Goal: Transaction & Acquisition: Purchase product/service

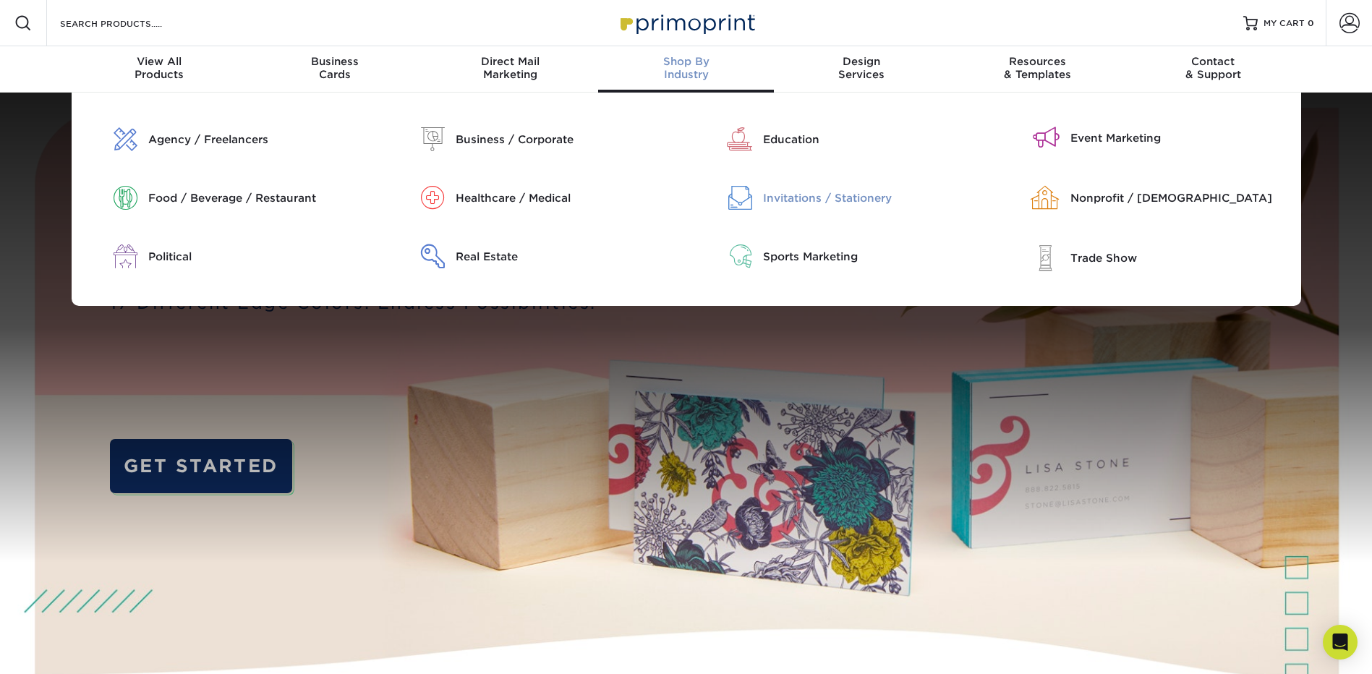
click at [795, 200] on div "Invitations / Stationery" at bounding box center [873, 198] width 220 height 16
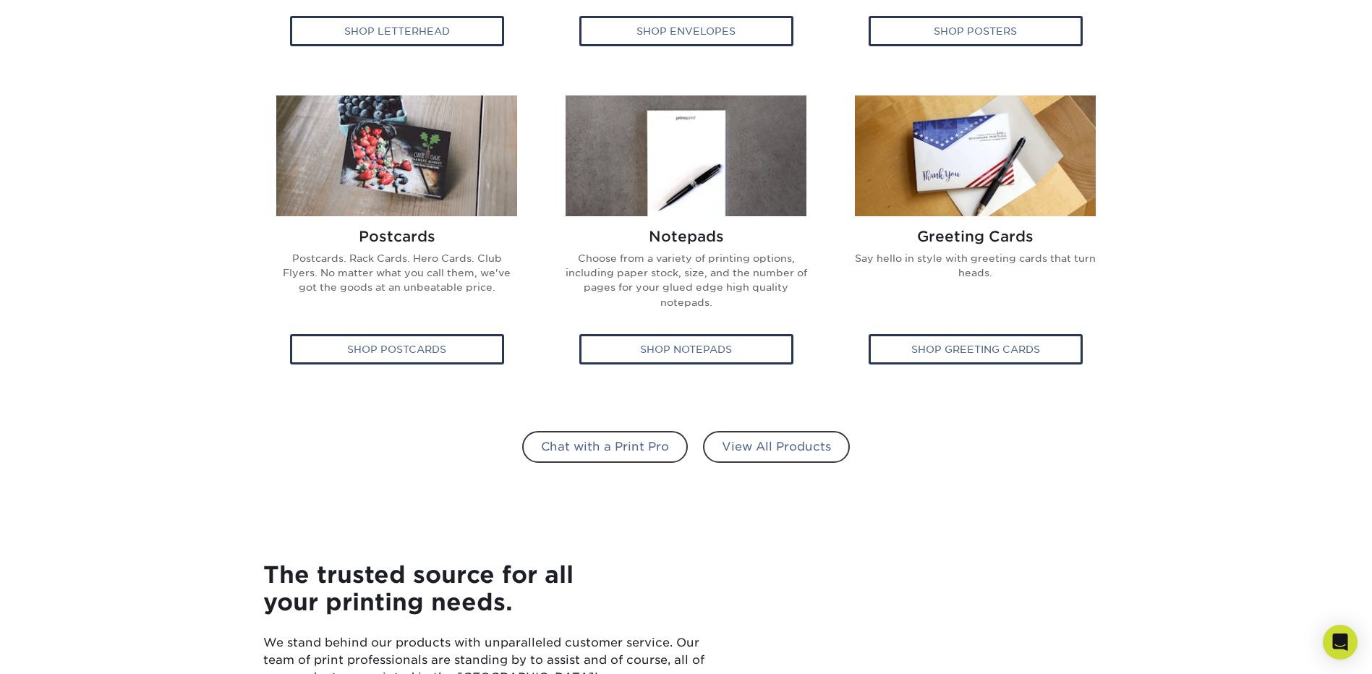
scroll to position [868, 0]
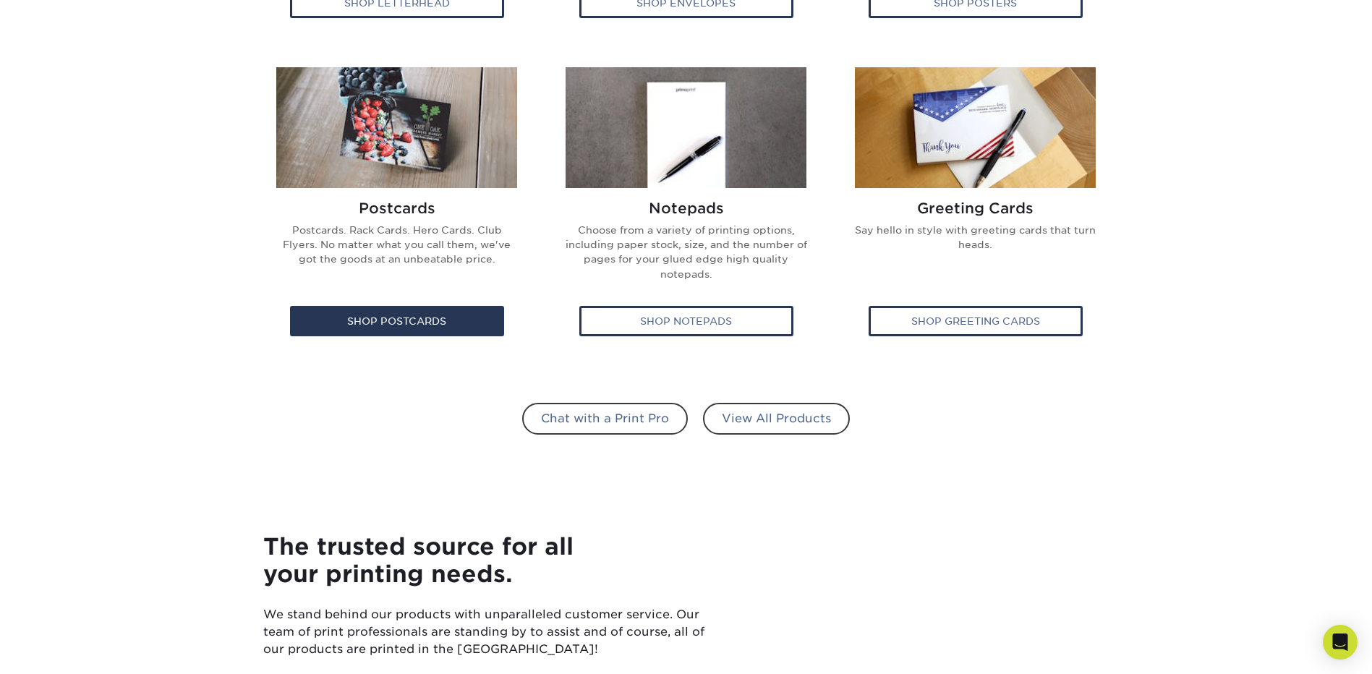
click at [374, 150] on img at bounding box center [396, 127] width 241 height 121
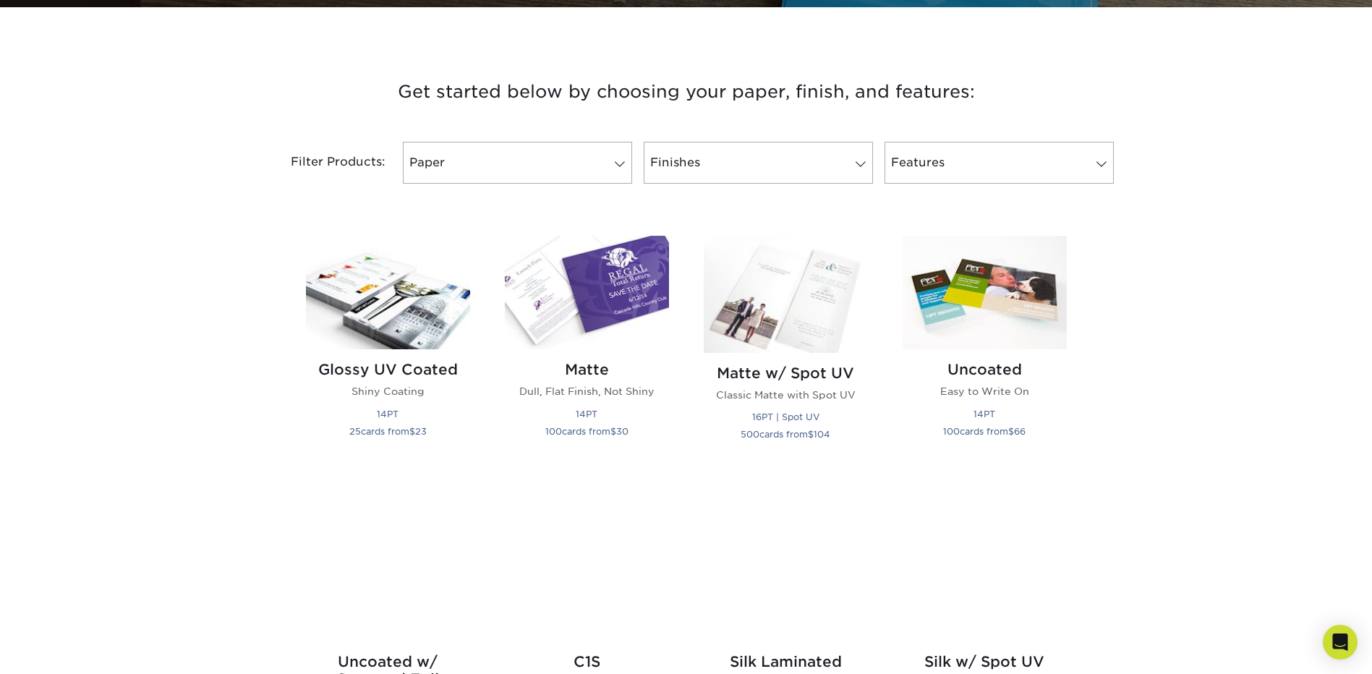
scroll to position [506, 0]
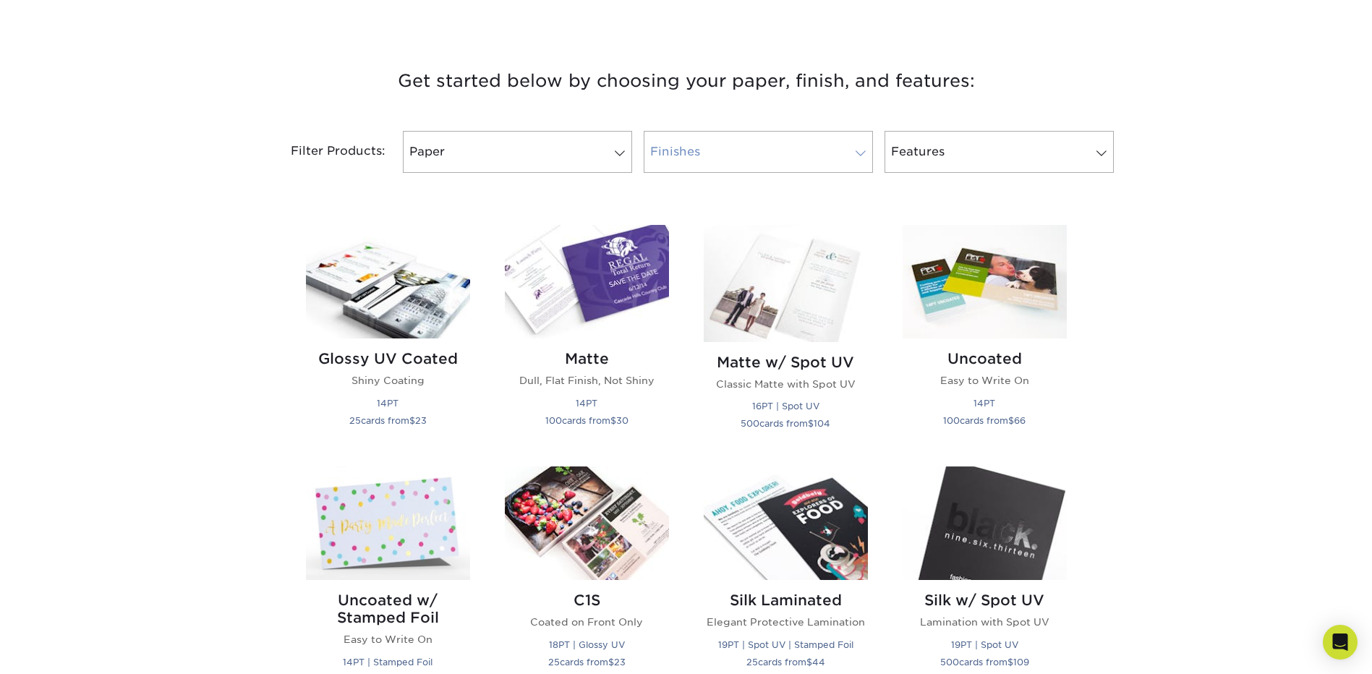
click at [772, 161] on link "Finishes" at bounding box center [758, 152] width 229 height 42
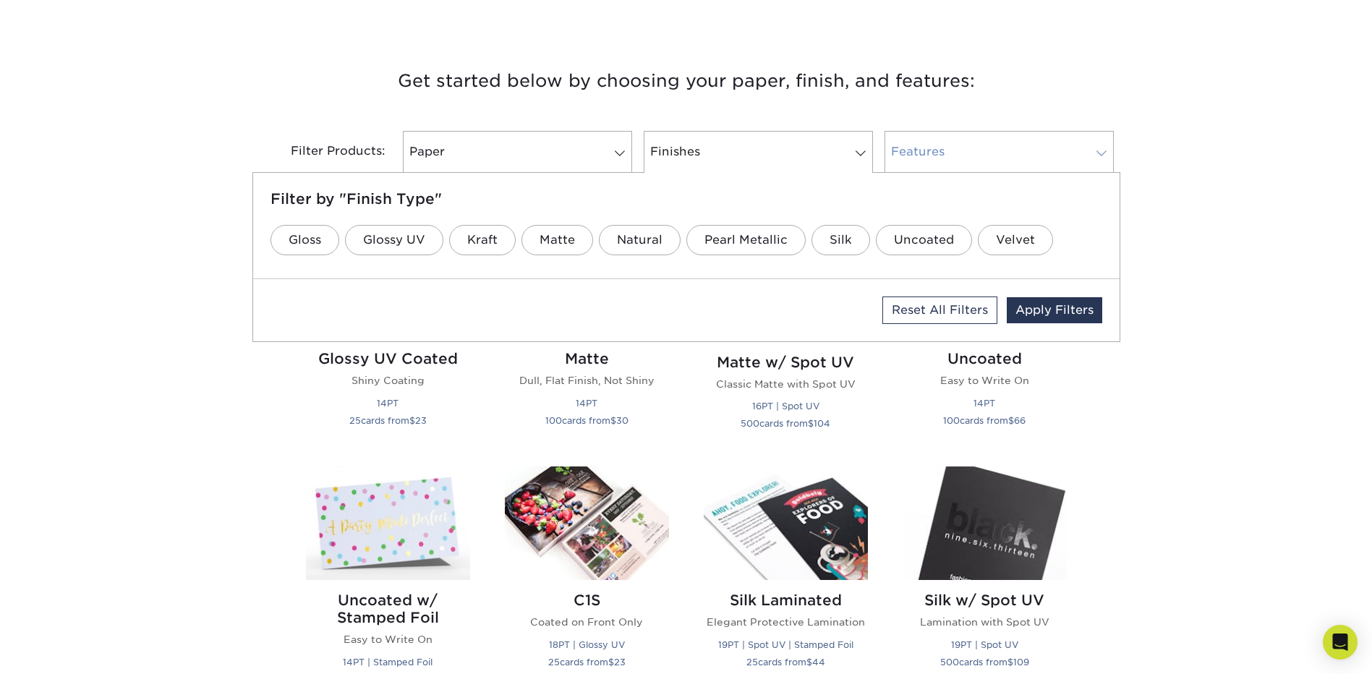
click at [994, 145] on link "Features" at bounding box center [998, 152] width 229 height 42
click at [826, 245] on link "Stamped Foil" at bounding box center [867, 240] width 118 height 30
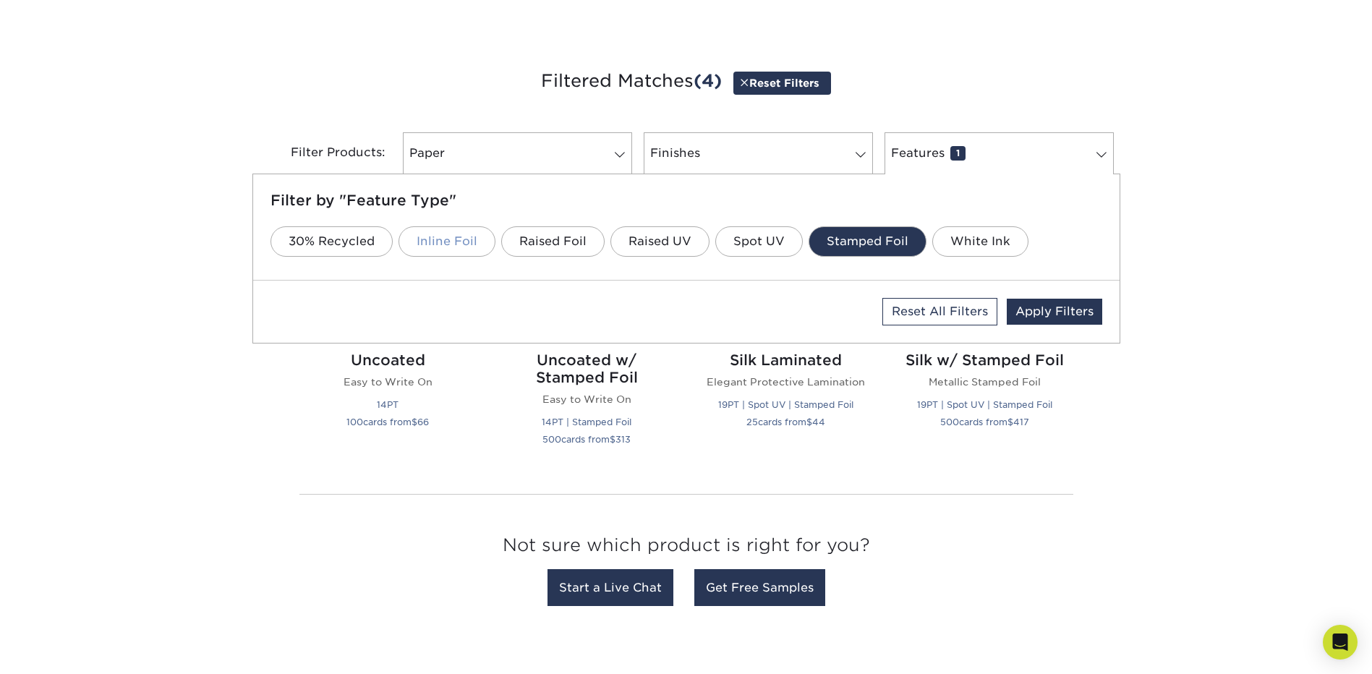
click at [461, 234] on link "Inline Foil" at bounding box center [446, 241] width 97 height 30
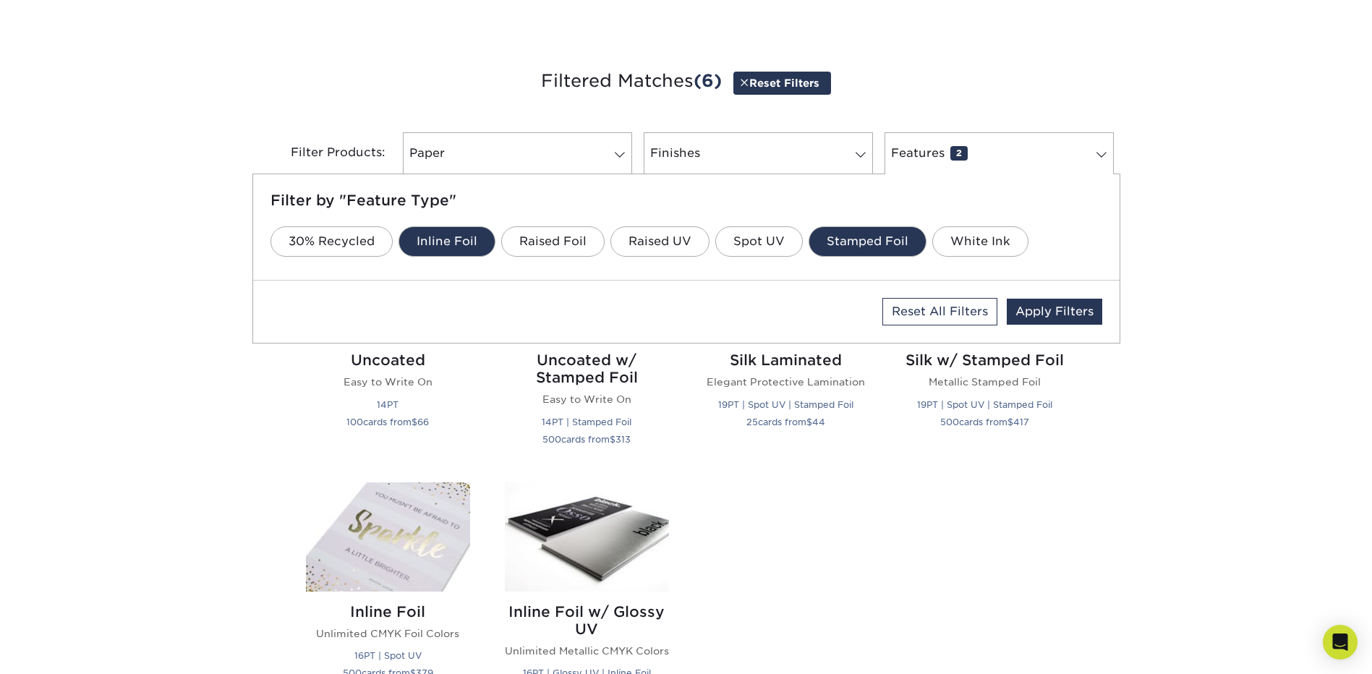
click at [452, 234] on link "Inline Foil" at bounding box center [446, 241] width 97 height 30
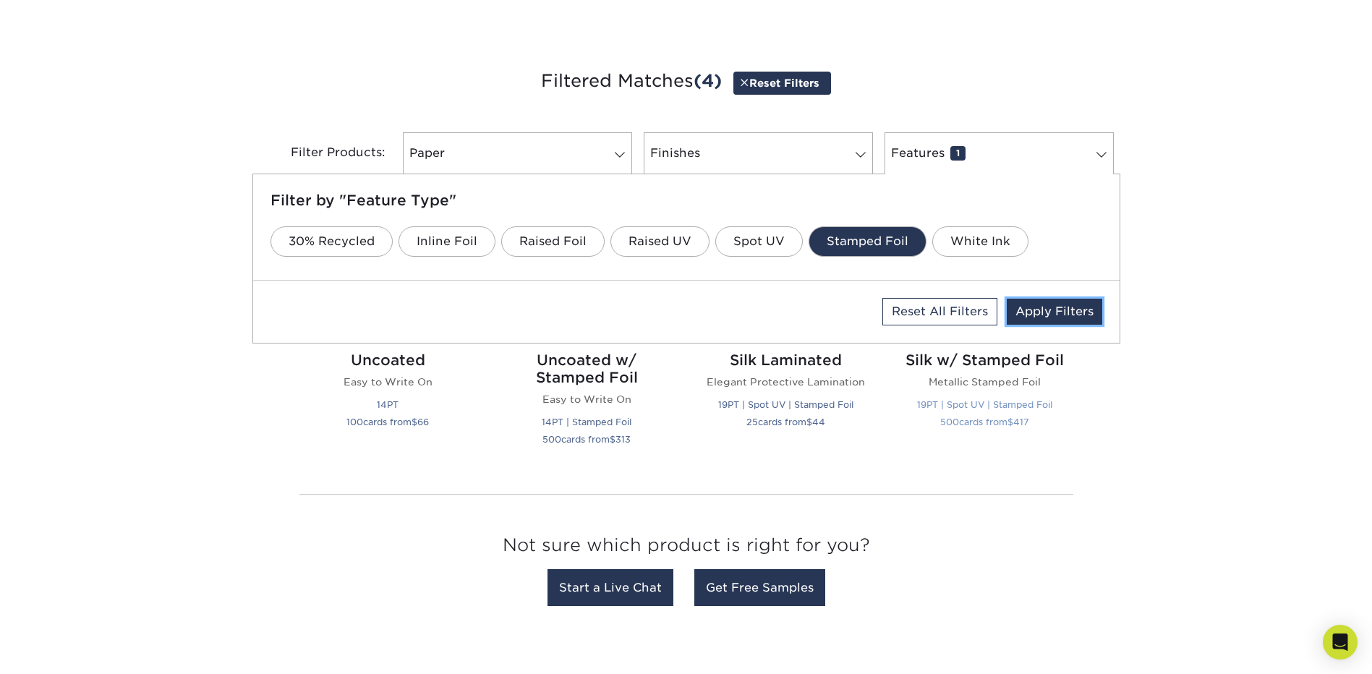
click at [1057, 309] on link "Apply Filters" at bounding box center [1054, 312] width 95 height 26
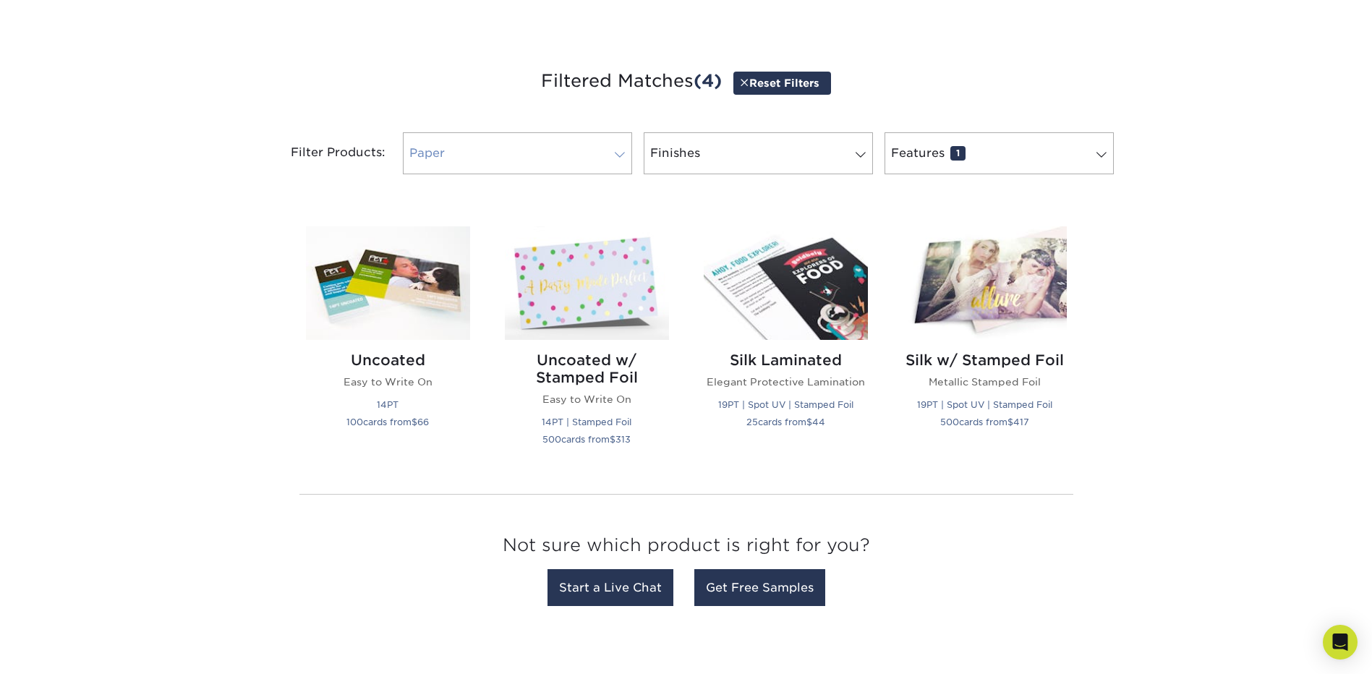
click at [615, 135] on link "Paper 0" at bounding box center [517, 153] width 229 height 42
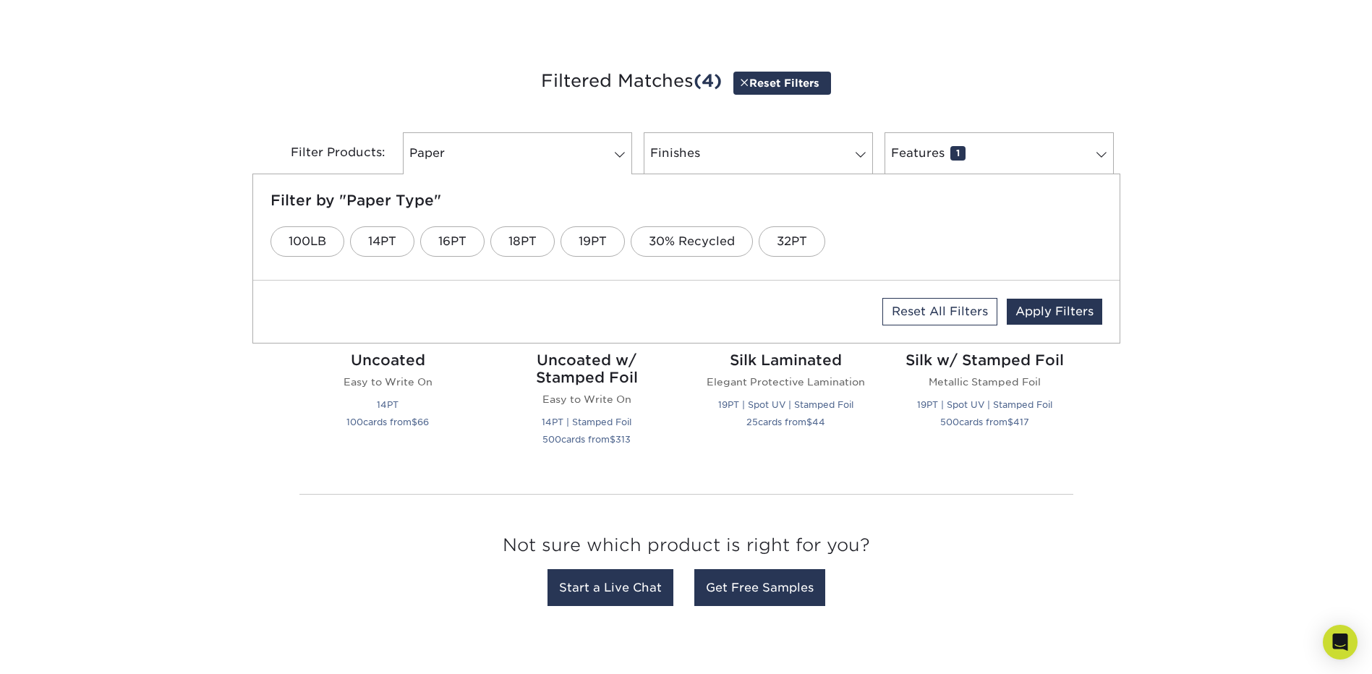
click at [1174, 319] on div "Get started below by choosing your paper, finish, and features: Filtered Matche…" at bounding box center [686, 340] width 1372 height 618
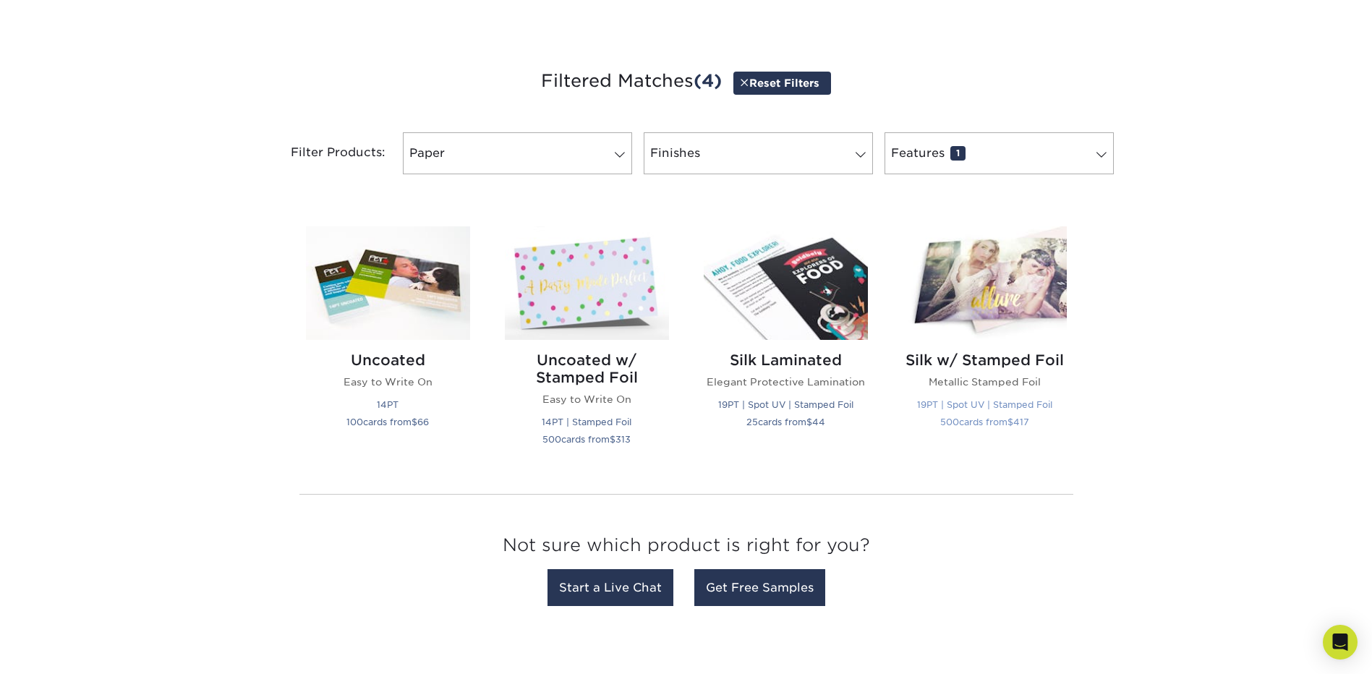
click at [1028, 296] on img at bounding box center [984, 283] width 164 height 114
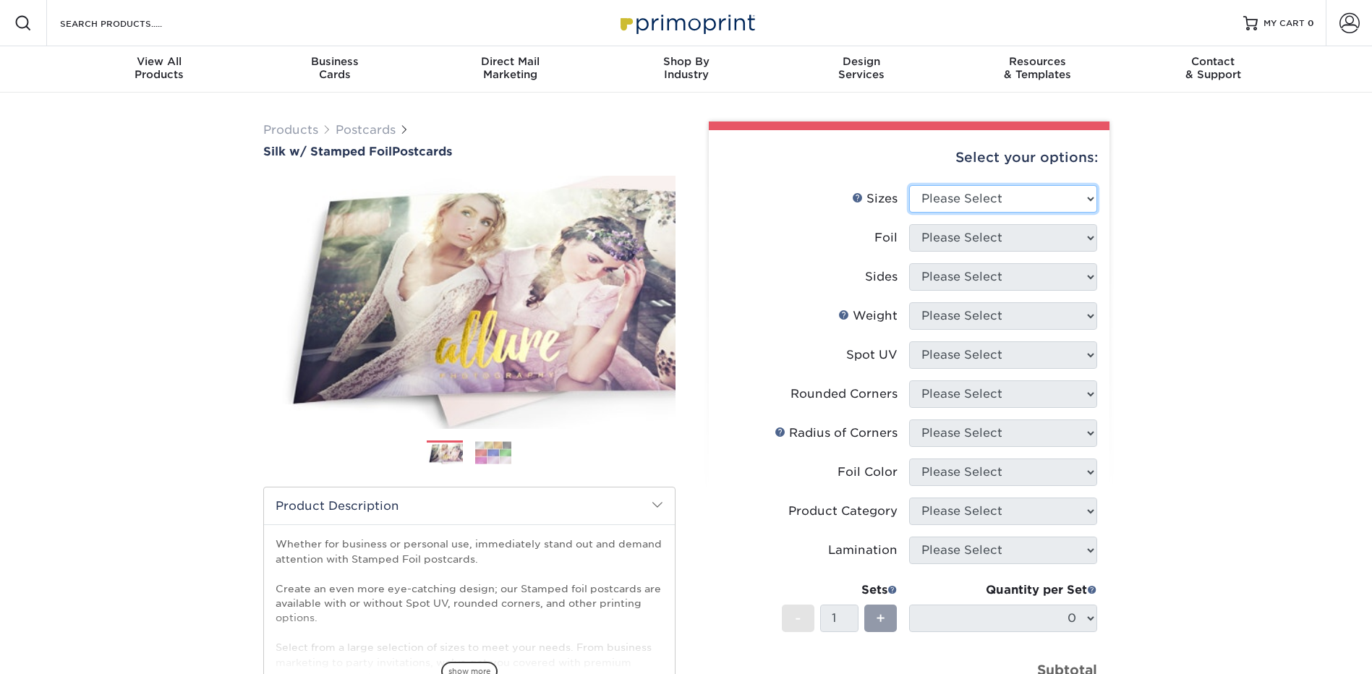
click at [1013, 193] on select "Please Select 3" x 5" 4" x 6" 4.25" x 5.5" 4.25" x 6" 5" x 7"" at bounding box center [1003, 198] width 188 height 27
select select "4.00x6.00"
click at [909, 185] on select "Please Select 3" x 5" 4" x 6" 4.25" x 5.5" 4.25" x 6" 5" x 7"" at bounding box center [1003, 198] width 188 height 27
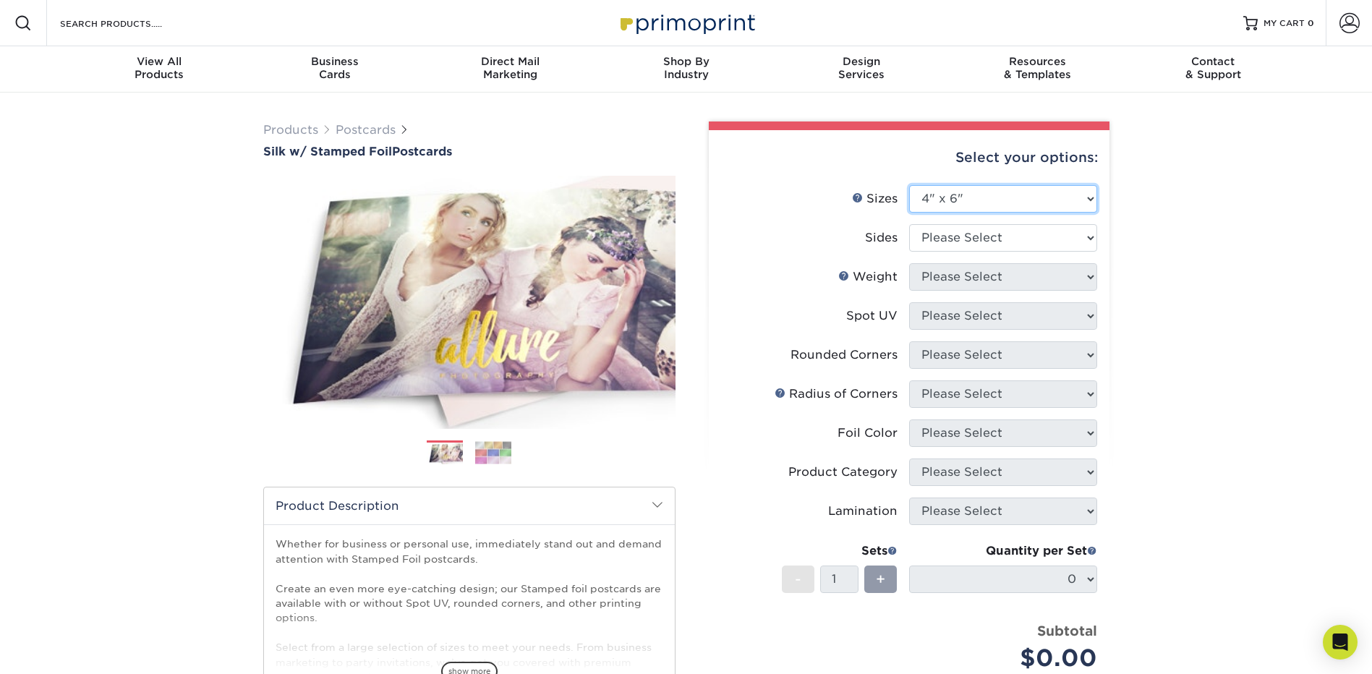
click at [986, 196] on select "Please Select 3" x 5" 4" x 6" 4.25" x 5.5" 4.25" x 6" 5" x 7"" at bounding box center [1003, 198] width 188 height 27
click at [1159, 239] on div "Products Postcards Silk w/ Stamped Foil Postcards Previous Next 500 $" at bounding box center [686, 492] width 1372 height 798
click at [1003, 244] on select "Please Select Print Both Sides - Foil Both Sides Print Both Sides - Foil Front …" at bounding box center [1003, 237] width 188 height 27
select select "34527644-b4fd-4ffb-9092-1318eefcd9d9"
click at [909, 224] on select "Please Select Print Both Sides - Foil Both Sides Print Both Sides - Foil Front …" at bounding box center [1003, 237] width 188 height 27
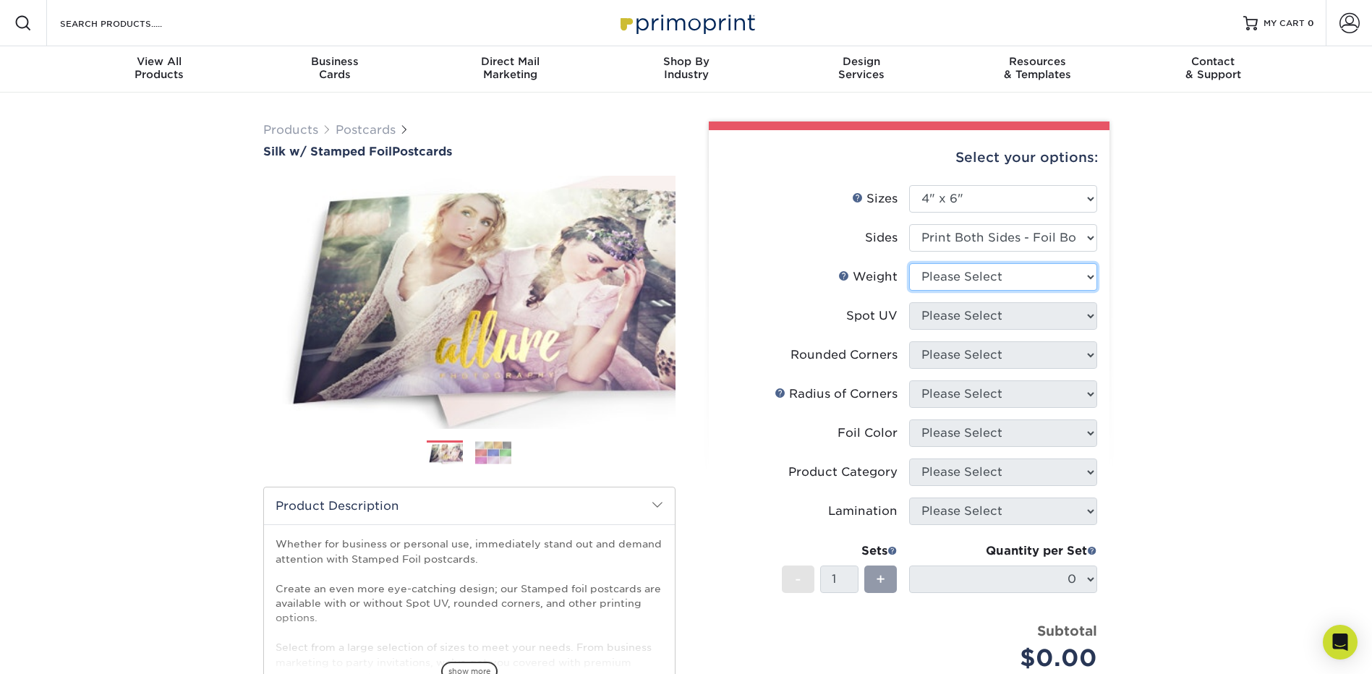
click at [963, 273] on select "Please Select 16PT" at bounding box center [1003, 276] width 188 height 27
select select "16PT"
click at [909, 263] on select "Please Select 16PT" at bounding box center [1003, 276] width 188 height 27
click at [939, 323] on select "Please Select No Spot UV Front and Back (Both Sides) Front Only Back Only" at bounding box center [1003, 315] width 188 height 27
click at [816, 286] on label "Weight Help Weight" at bounding box center [815, 276] width 188 height 27
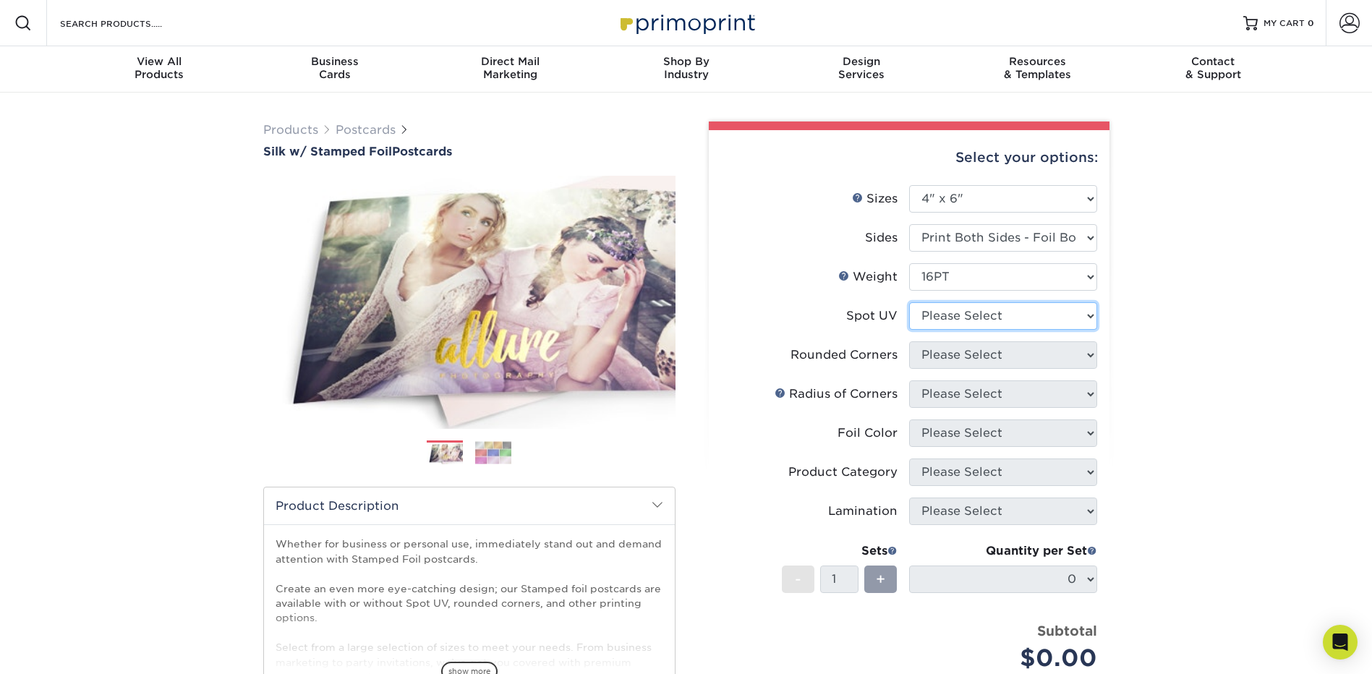
click at [993, 315] on select "Please Select No Spot UV Front and Back (Both Sides) Front Only Back Only" at bounding box center [1003, 315] width 188 height 27
select select "3"
click at [909, 302] on select "Please Select No Spot UV Front and Back (Both Sides) Front Only Back Only" at bounding box center [1003, 315] width 188 height 27
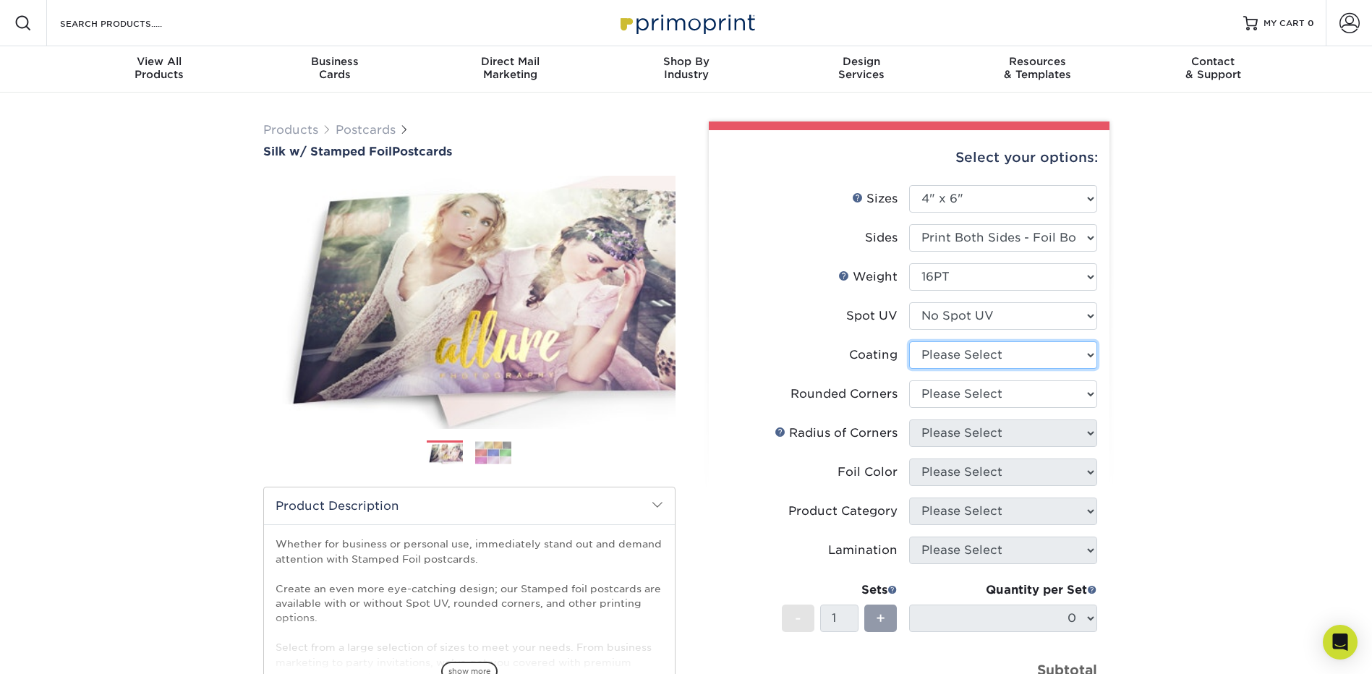
click at [973, 362] on select at bounding box center [1003, 354] width 188 height 27
click at [788, 370] on li "Coating" at bounding box center [909, 360] width 376 height 39
click at [999, 361] on select at bounding box center [1003, 354] width 188 height 27
click at [909, 341] on select at bounding box center [1003, 354] width 188 height 27
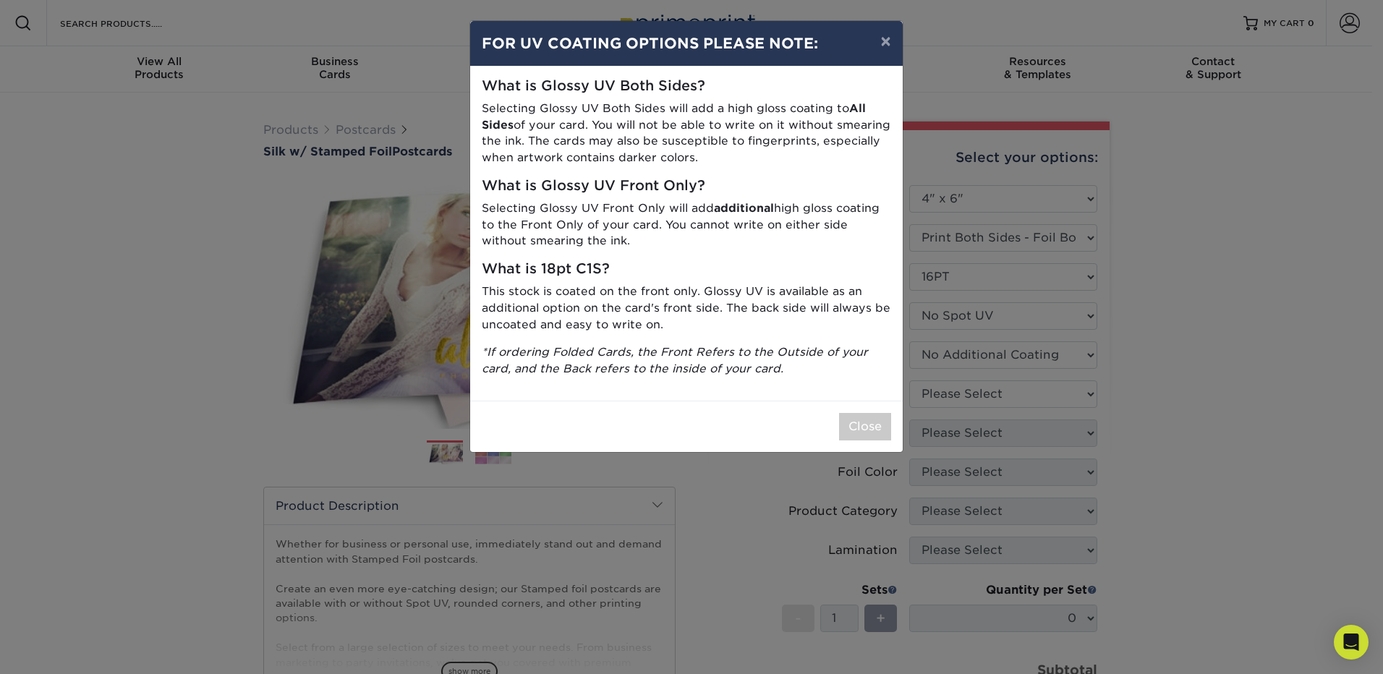
click at [977, 398] on div "× FOR UV COATING OPTIONS PLEASE NOTE: What is Glossy UV Both Sides? Selecting G…" at bounding box center [691, 337] width 1383 height 674
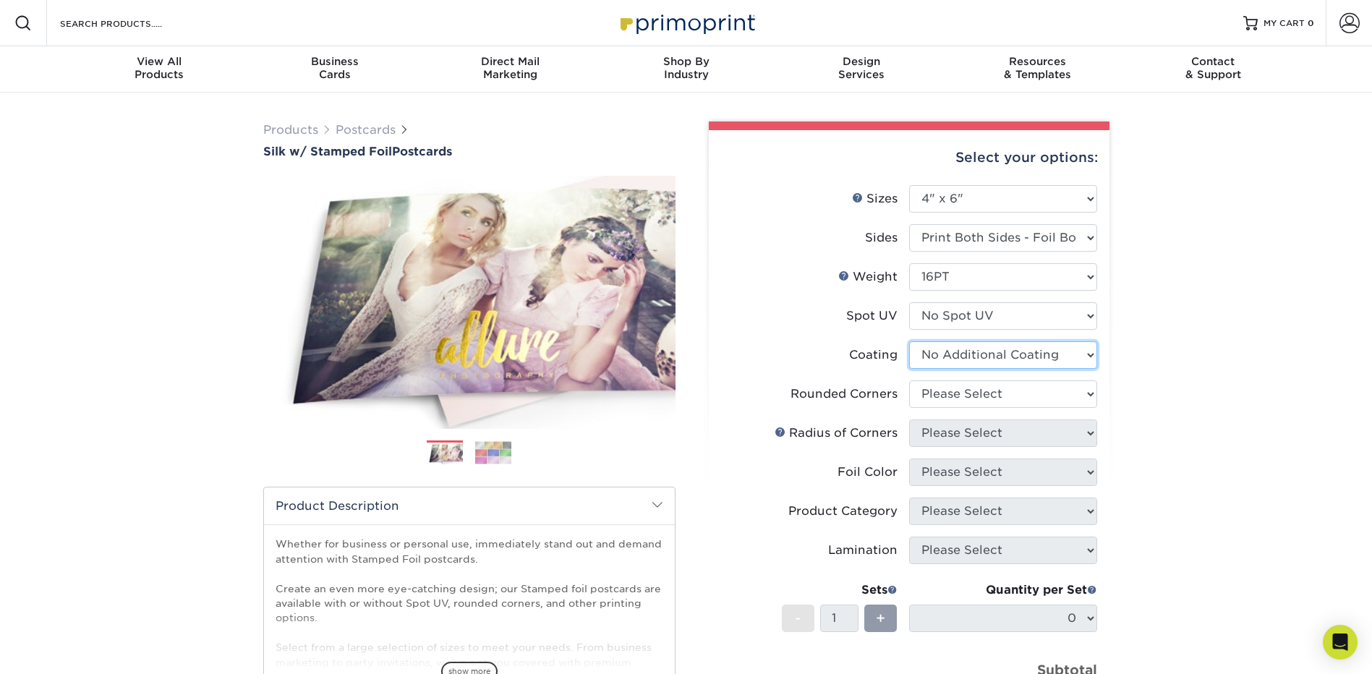
click at [961, 350] on select at bounding box center [1003, 354] width 188 height 27
click at [909, 341] on select at bounding box center [1003, 354] width 188 height 27
click at [986, 354] on select at bounding box center [1003, 354] width 188 height 27
click at [909, 341] on select at bounding box center [1003, 354] width 188 height 27
click at [1075, 360] on select at bounding box center [1003, 354] width 188 height 27
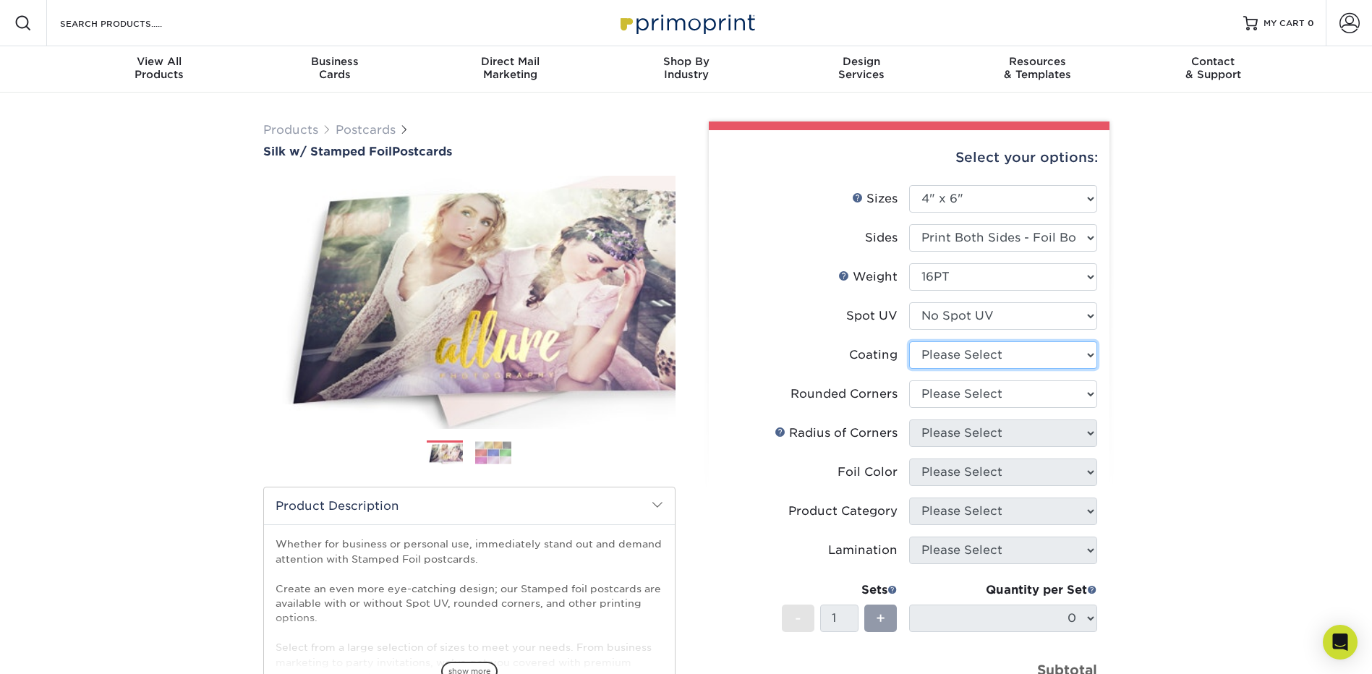
select select "3e7618de-abca-4bda-9f97-8b9129e913d8"
click at [909, 341] on select at bounding box center [1003, 354] width 188 height 27
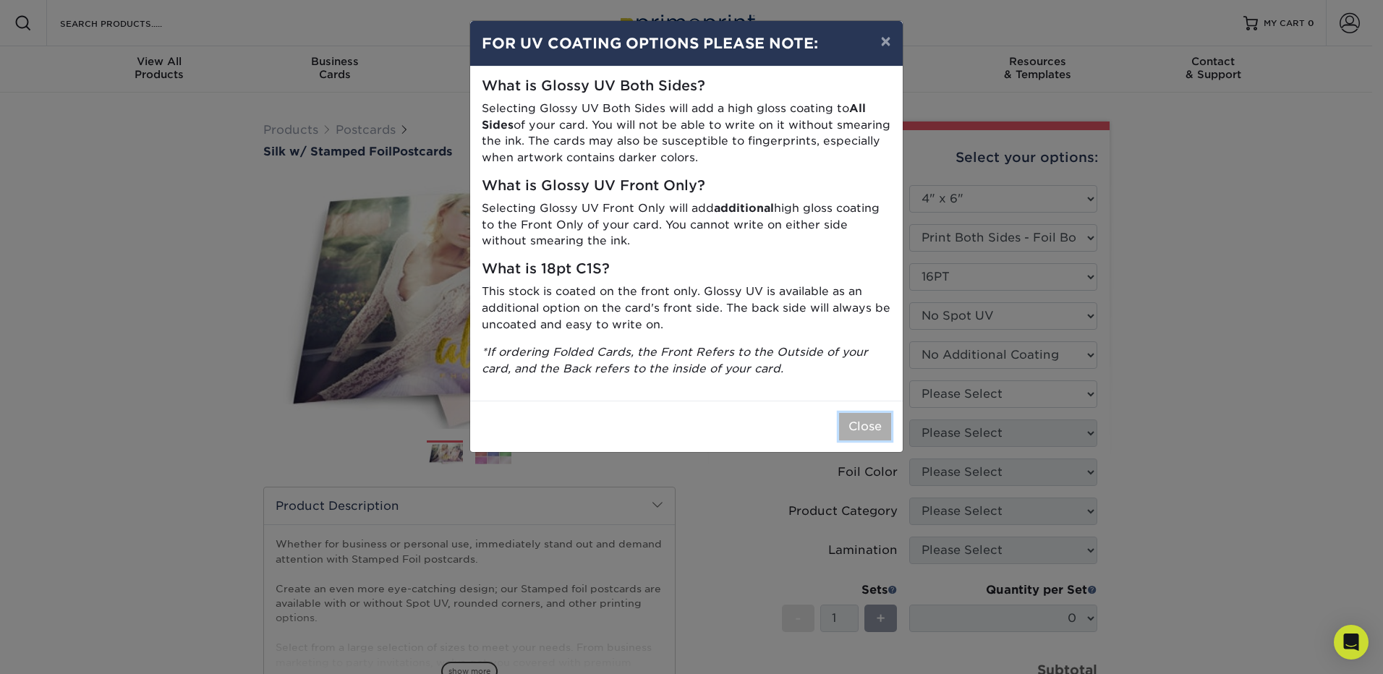
click at [864, 435] on button "Close" at bounding box center [865, 426] width 52 height 27
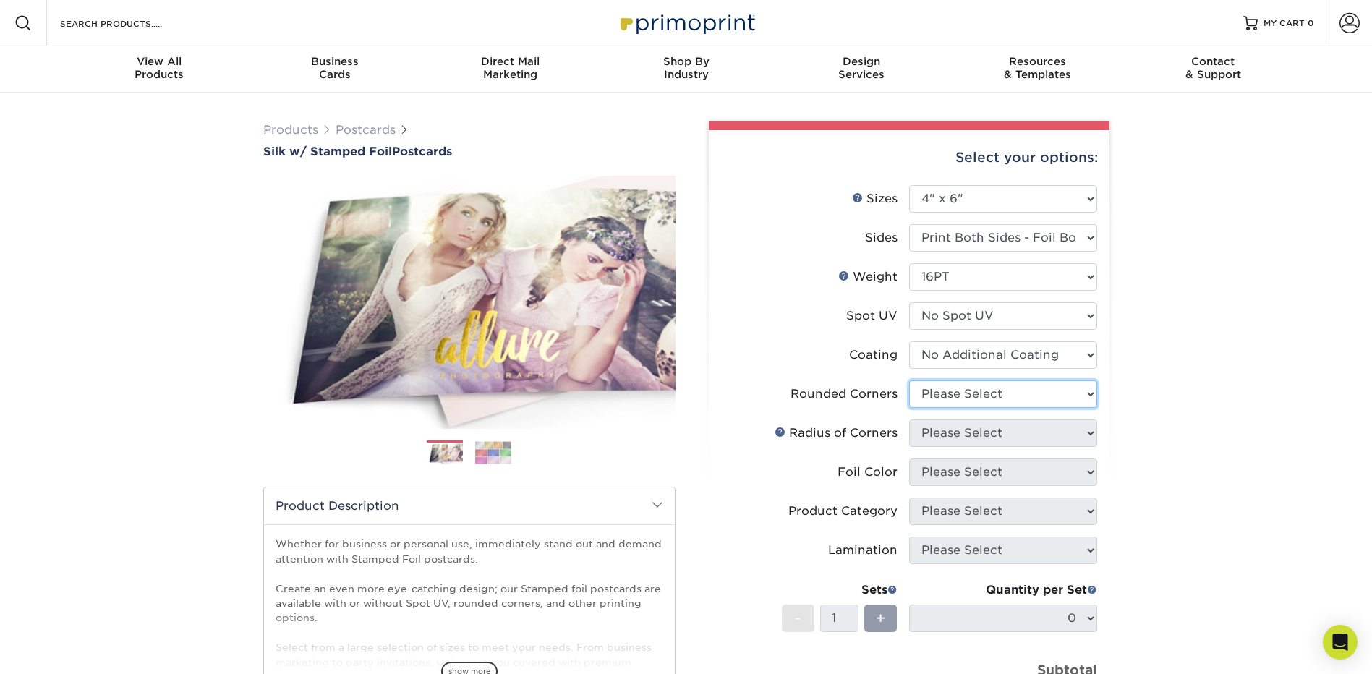
click at [985, 399] on select "Please Select Yes - Round 4 Corners No" at bounding box center [1003, 393] width 188 height 27
select select "0"
click at [909, 380] on select "Please Select Yes - Round 4 Corners No" at bounding box center [1003, 393] width 188 height 27
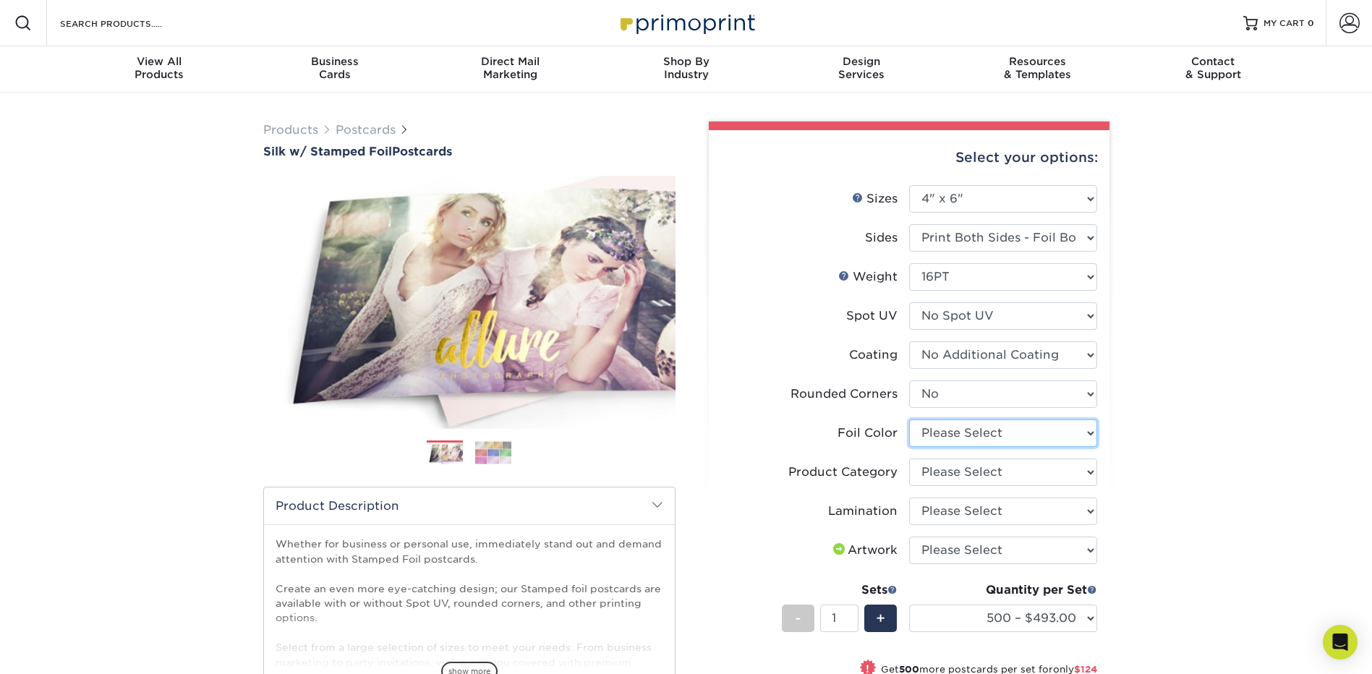
click at [955, 442] on select "Please Select Silver Foil Black Foil Blue Foil Copper Foil Gold Foil Red Foil R…" at bounding box center [1003, 432] width 188 height 27
select select "acffa4a5-22f9-4585-ba3f-0adaa54b8c85"
click at [909, 419] on select "Please Select Silver Foil Black Foil Blue Foil Copper Foil Gold Foil Red Foil R…" at bounding box center [1003, 432] width 188 height 27
click at [964, 468] on select "Please Select Postcards" at bounding box center [1003, 471] width 188 height 27
select select "9b7272e0-d6c8-4c3c-8e97-d3a1bcdab858"
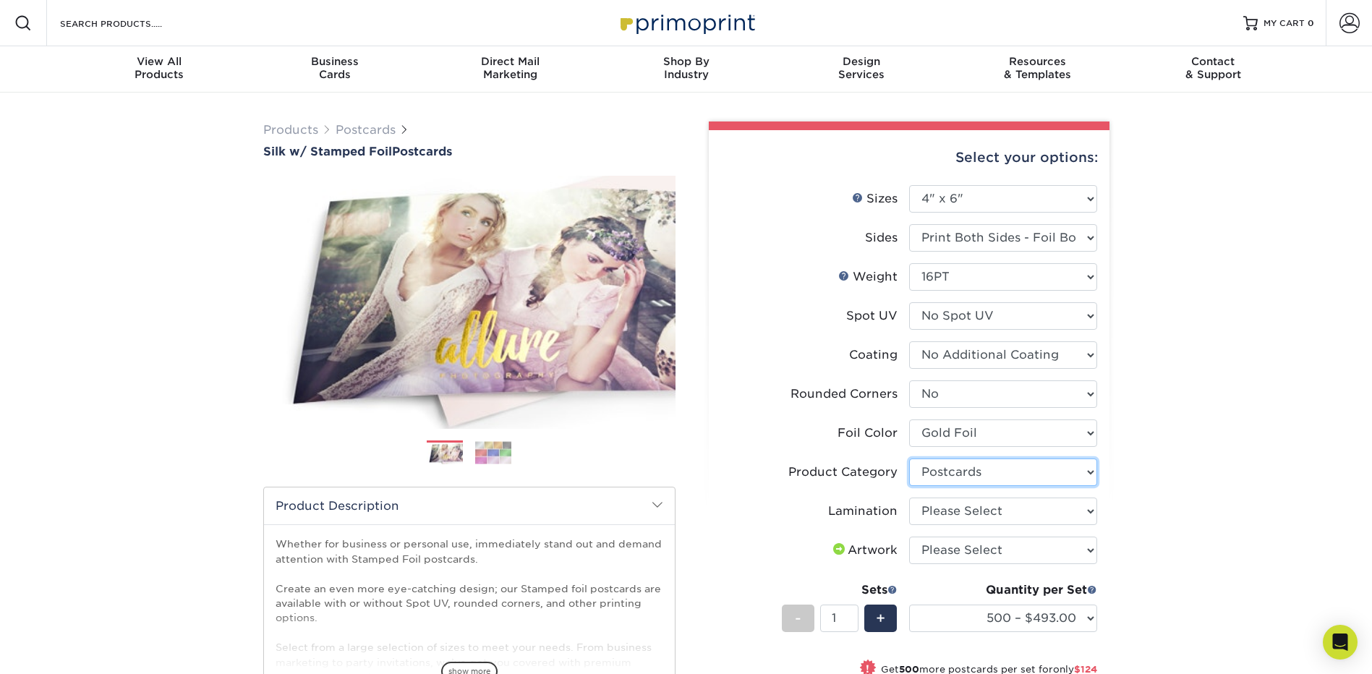
click at [909, 458] on select "Please Select Postcards" at bounding box center [1003, 471] width 188 height 27
click at [962, 503] on select "Please Select Silk" at bounding box center [1003, 511] width 188 height 27
select select "ccacb42f-45f7-42d3-bbd3-7c8421cf37f0"
click at [909, 498] on select "Please Select Silk" at bounding box center [1003, 511] width 188 height 27
click at [952, 552] on select "Please Select I will upload files I need a design - $150" at bounding box center [1003, 550] width 188 height 27
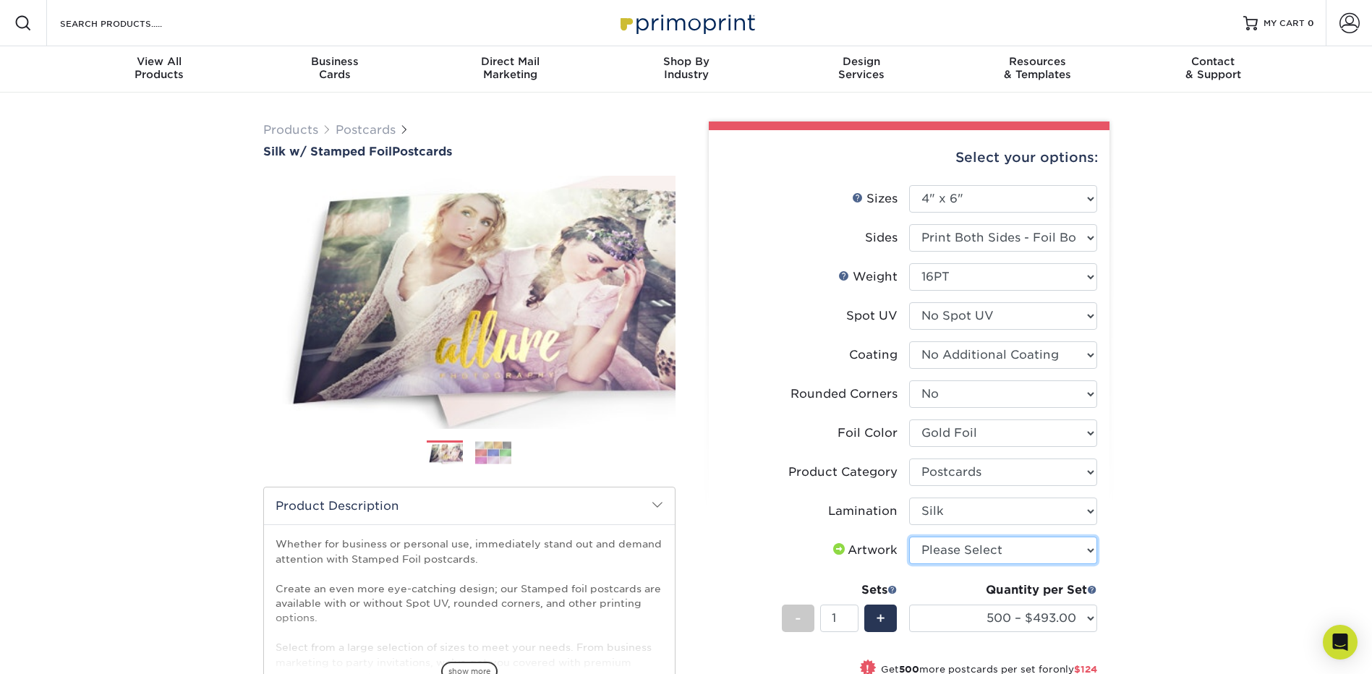
select select "upload"
click at [909, 537] on select "Please Select I will upload files I need a design - $150" at bounding box center [1003, 550] width 188 height 27
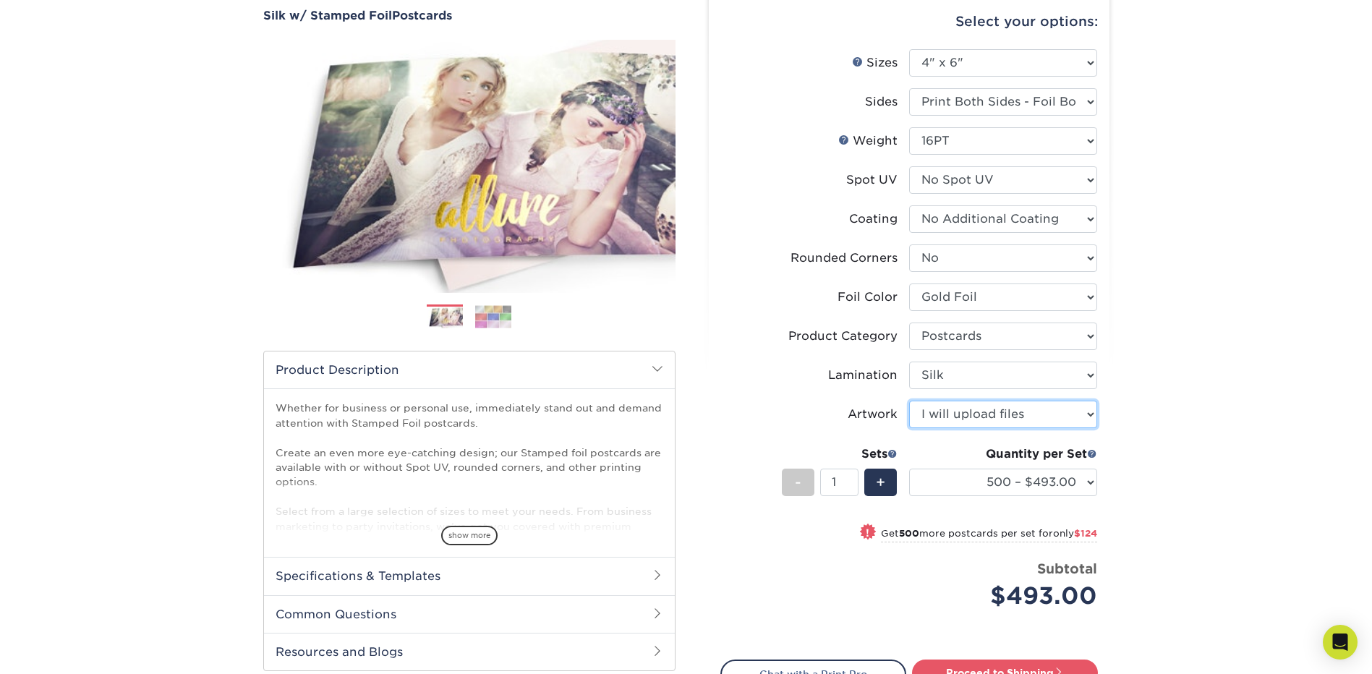
scroll to position [289, 0]
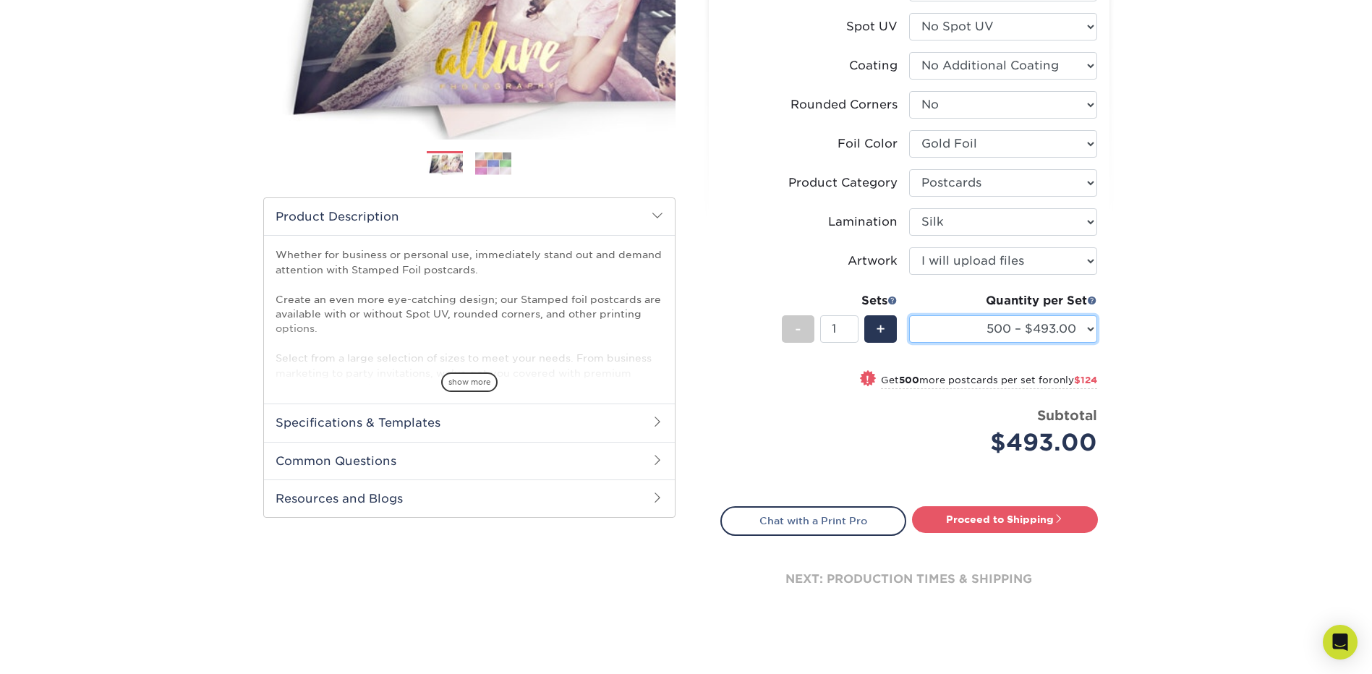
click at [1084, 330] on select "500 – $493.00 1000 – $617.00 2500 – $1246.00 5000 – $1993.00" at bounding box center [1003, 328] width 188 height 27
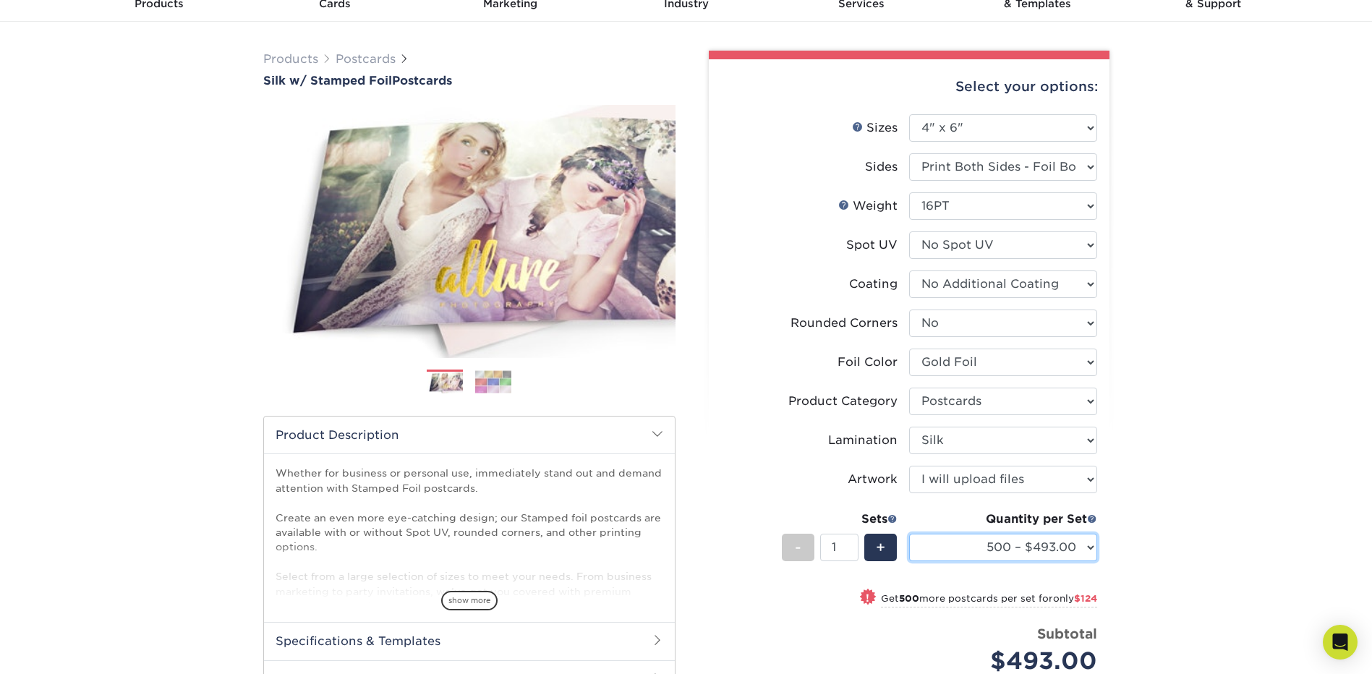
scroll to position [0, 0]
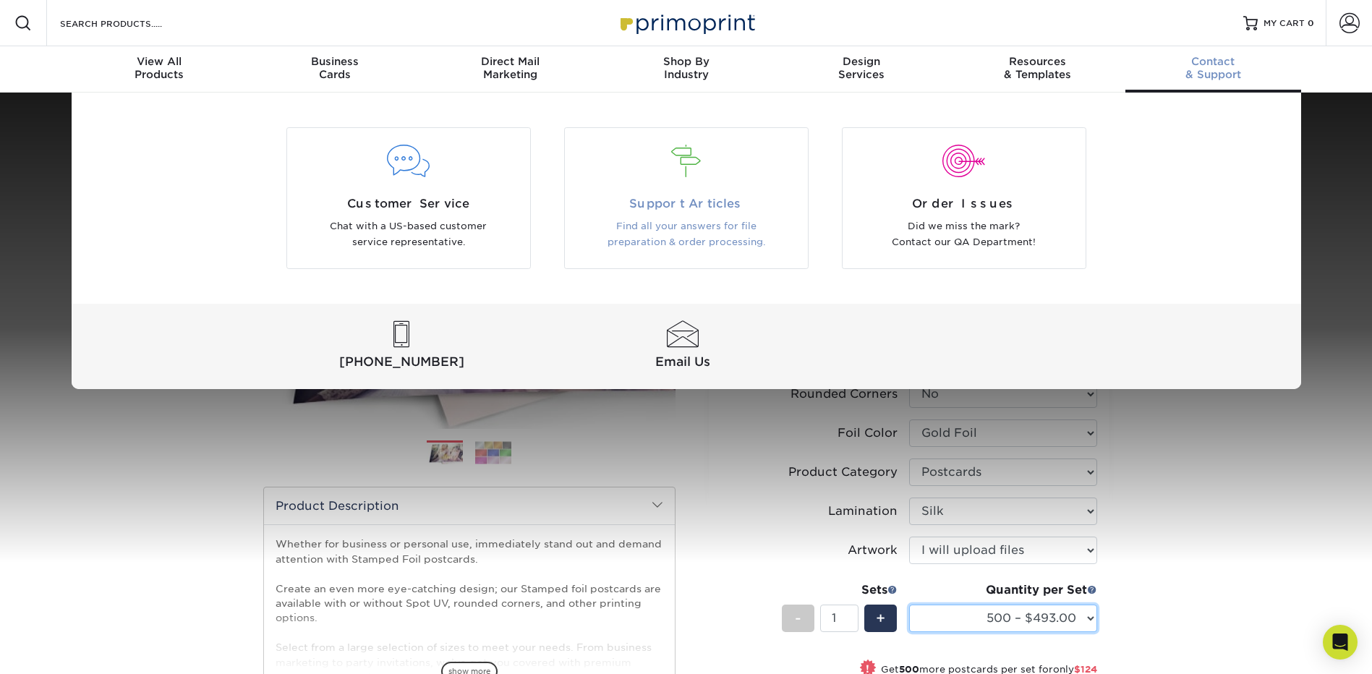
select select "500 – $493.00"
